Goal: Information Seeking & Learning: Find specific fact

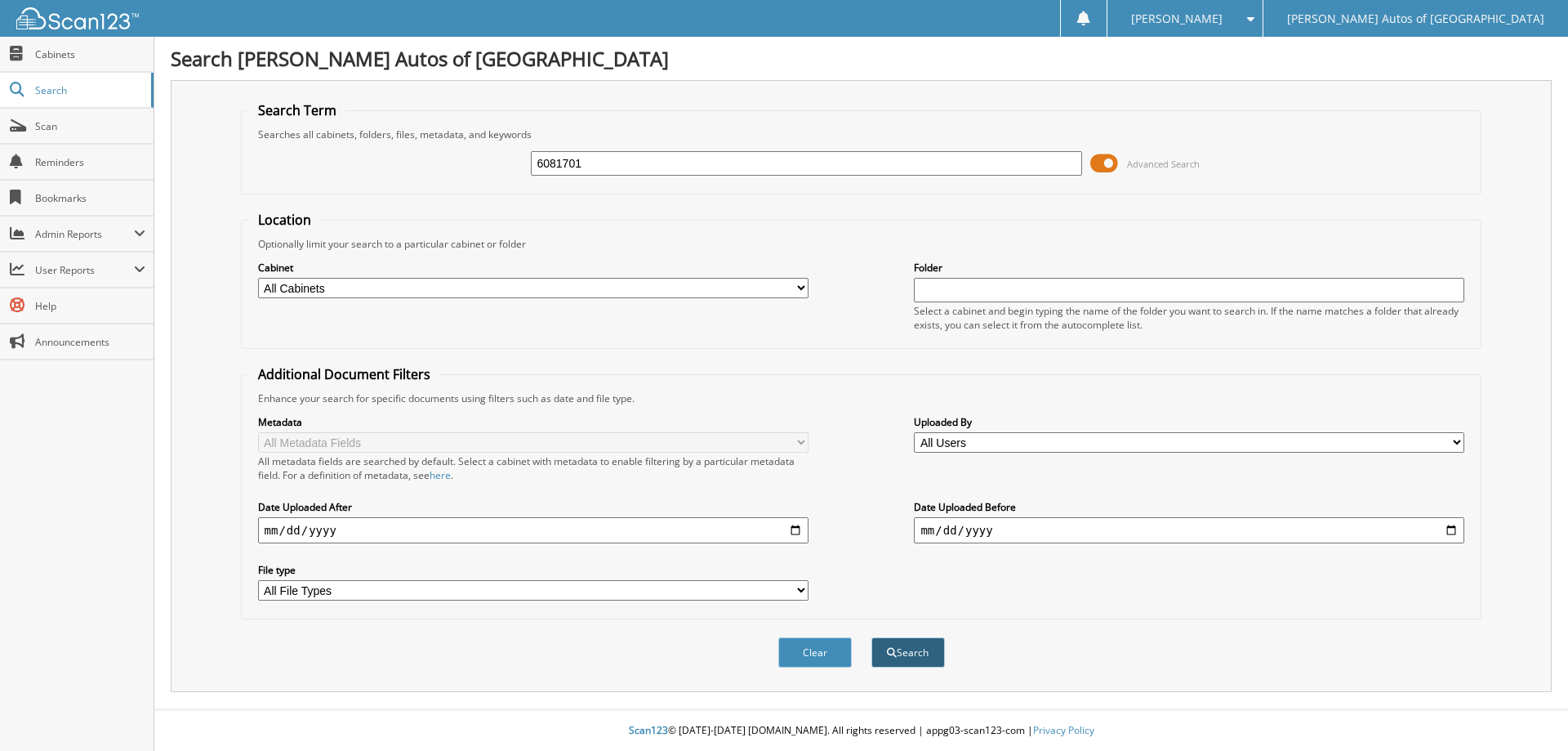
type input "6081701"
click at [935, 653] on button "Search" at bounding box center [907, 652] width 73 height 30
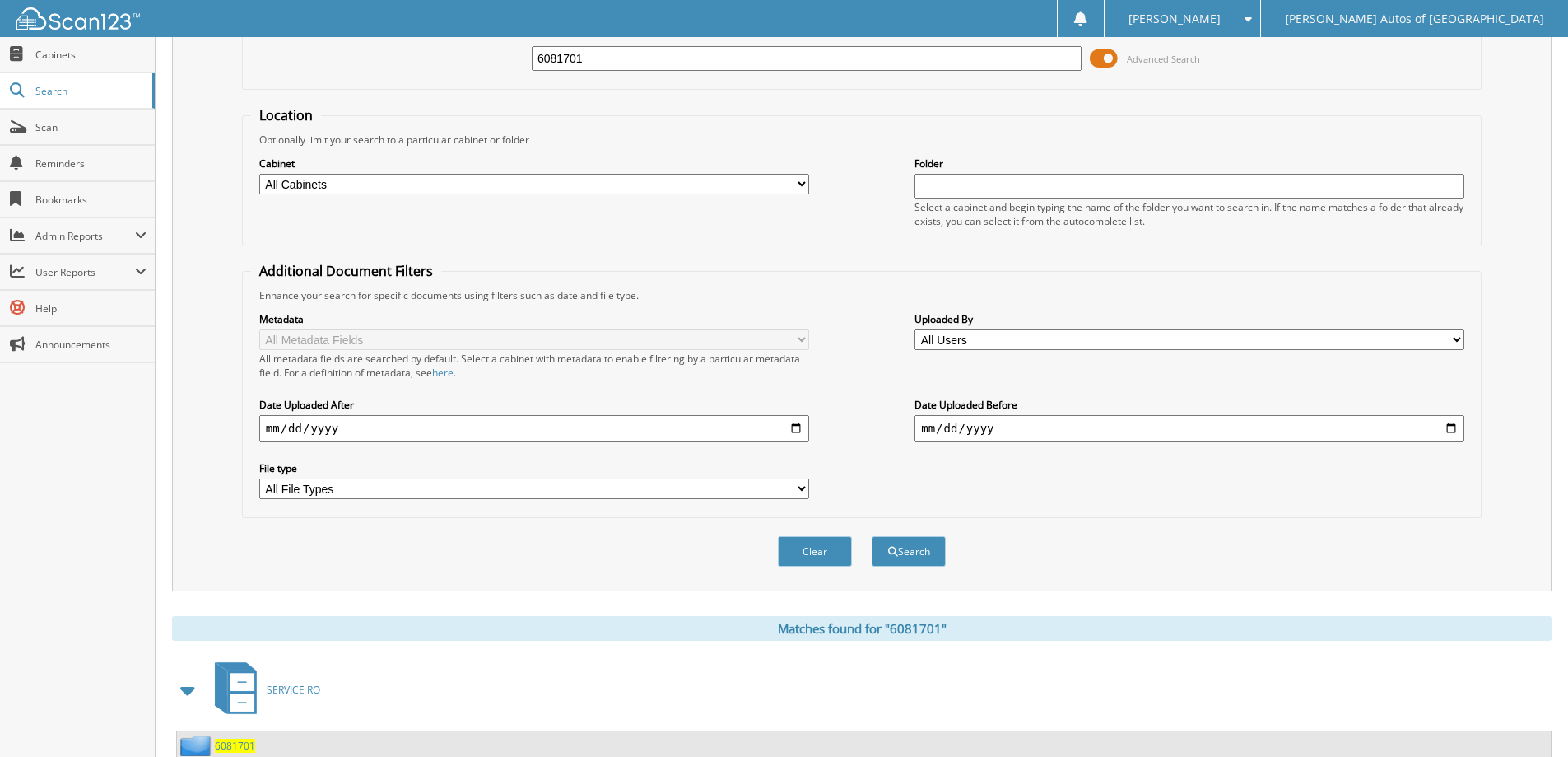
scroll to position [255, 0]
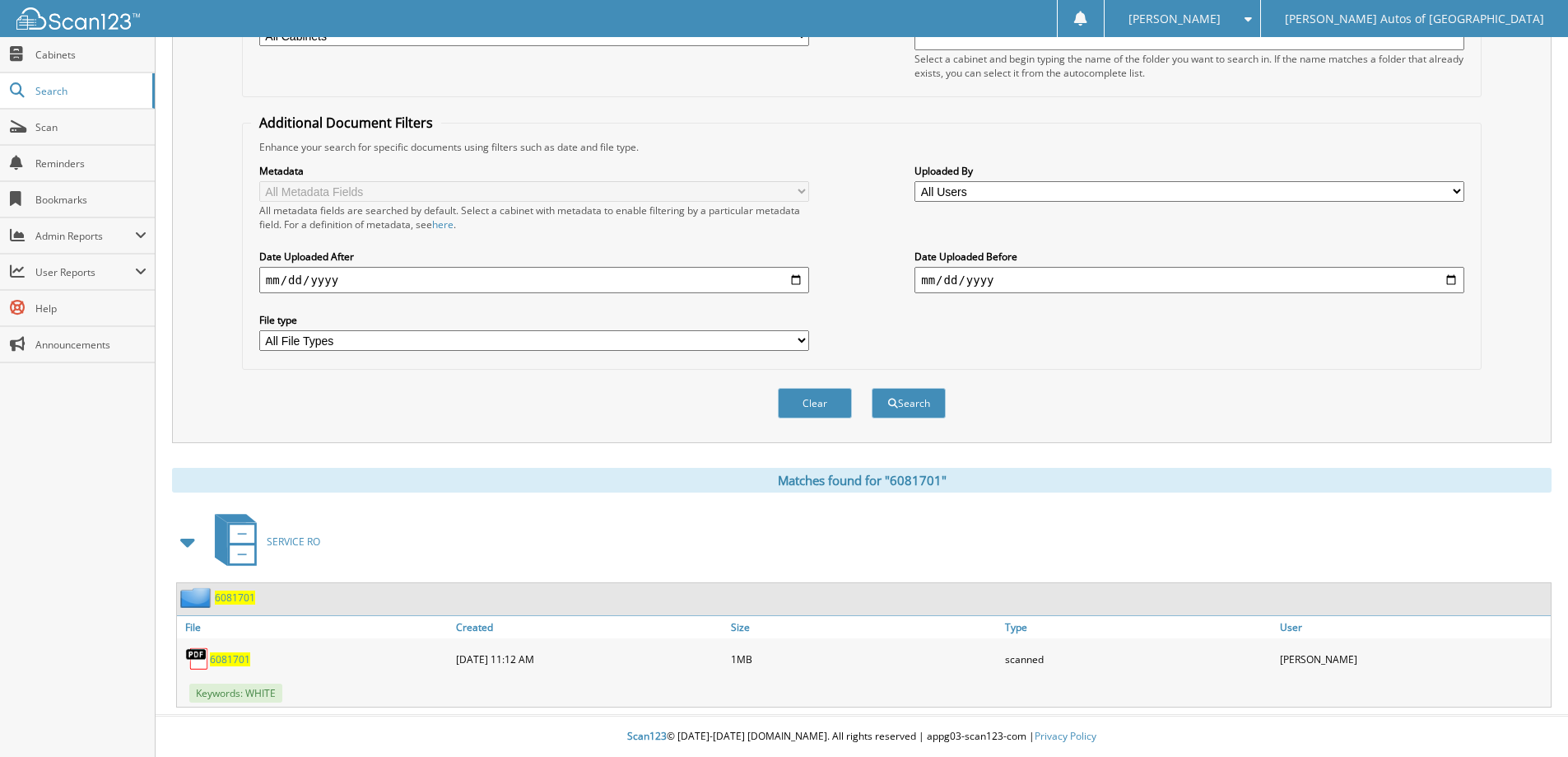
click at [220, 602] on span "6081701" at bounding box center [234, 597] width 41 height 14
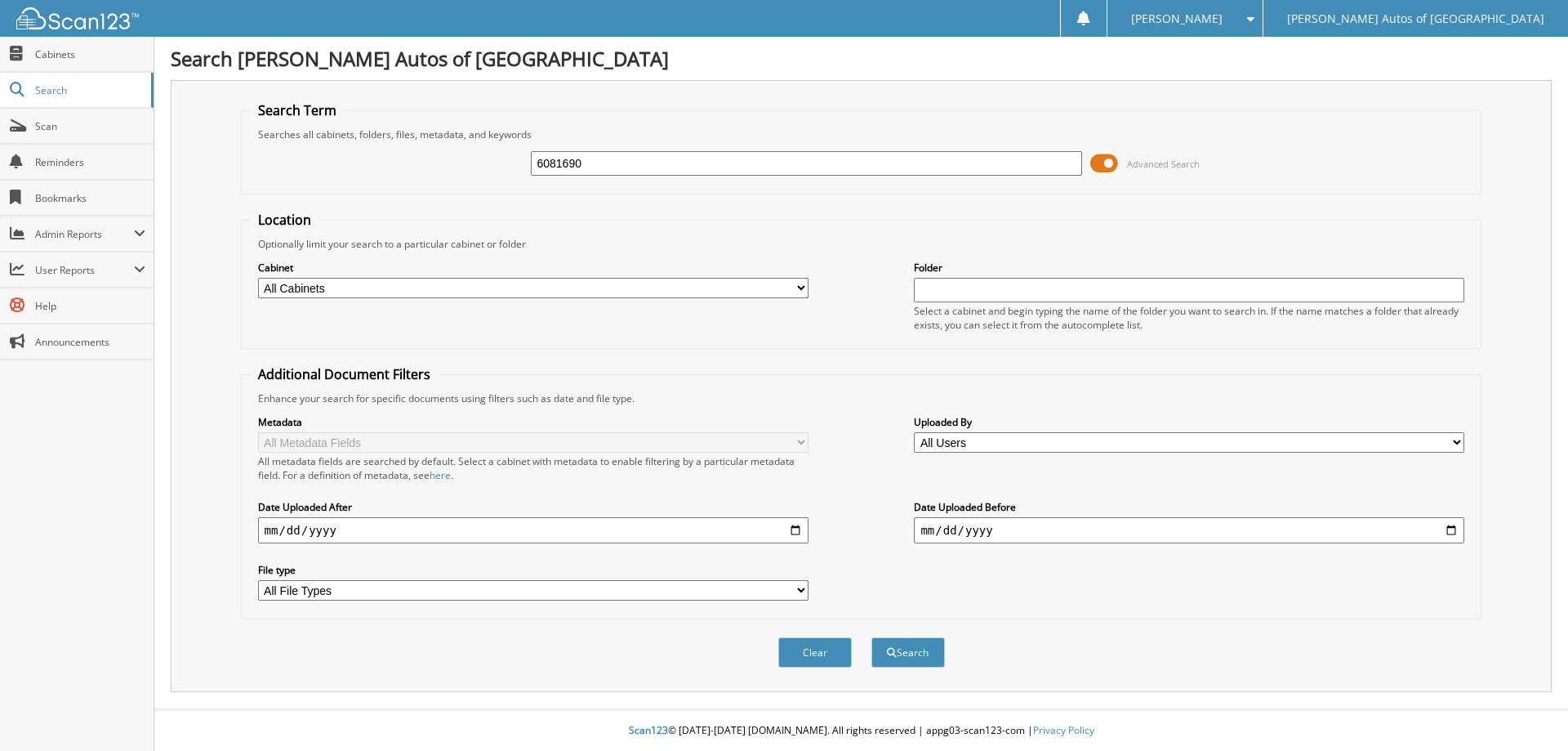
type input "6081690"
click at [871, 637] on button "Search" at bounding box center [907, 652] width 73 height 30
